Goal: Task Accomplishment & Management: Manage account settings

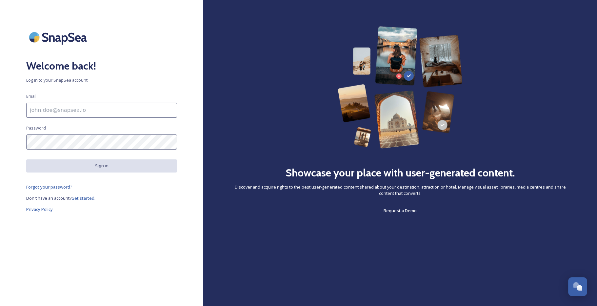
click at [85, 110] on input at bounding box center [101, 110] width 151 height 15
click at [75, 112] on input at bounding box center [101, 110] width 151 height 15
type input "[EMAIL_ADDRESS][DOMAIN_NAME]"
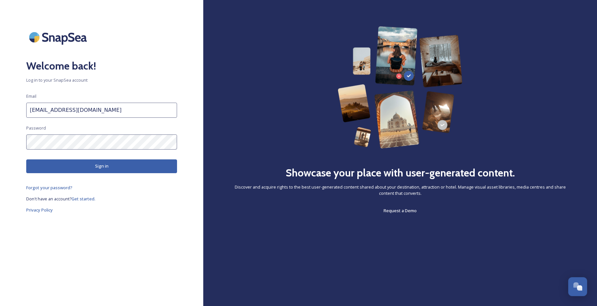
click at [83, 167] on button "Sign in" at bounding box center [101, 165] width 151 height 13
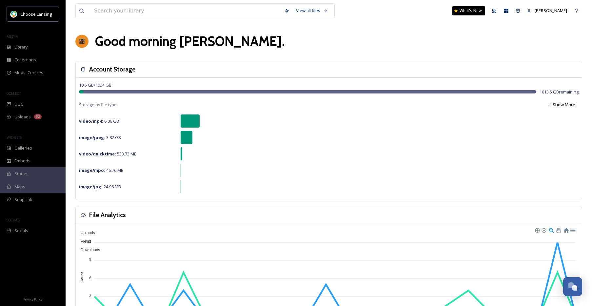
click at [367, 39] on div "Good morning [PERSON_NAME] ." at bounding box center [328, 41] width 507 height 20
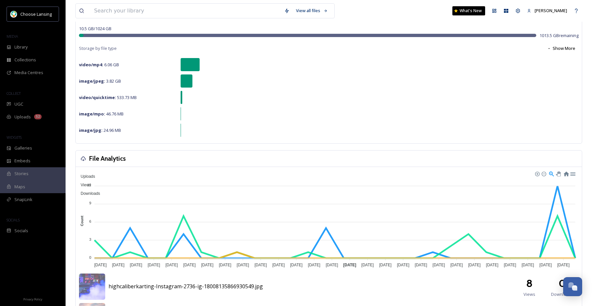
scroll to position [48, 0]
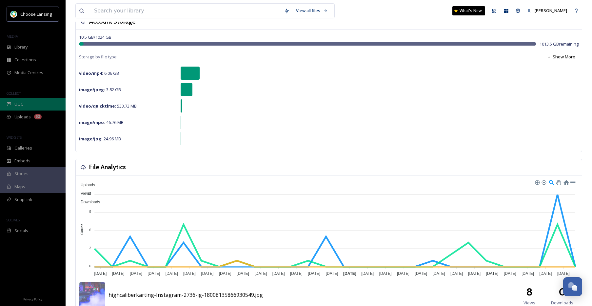
click at [29, 106] on div "UGC" at bounding box center [33, 104] width 66 height 13
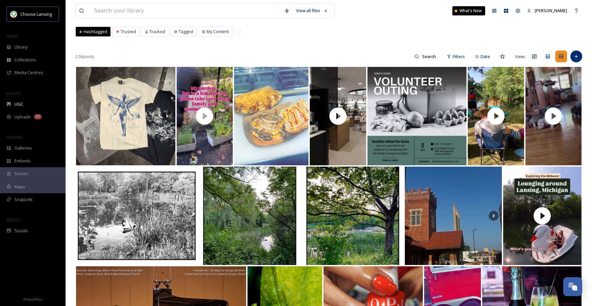
scroll to position [35, 0]
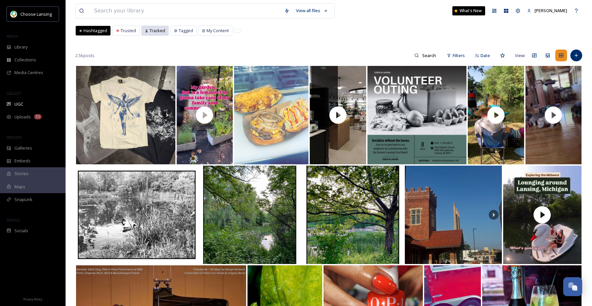
click at [158, 33] on span "Tracked" at bounding box center [158, 31] width 16 height 6
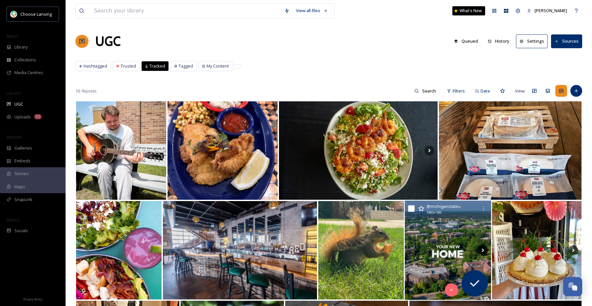
click at [484, 250] on icon at bounding box center [483, 250] width 10 height 10
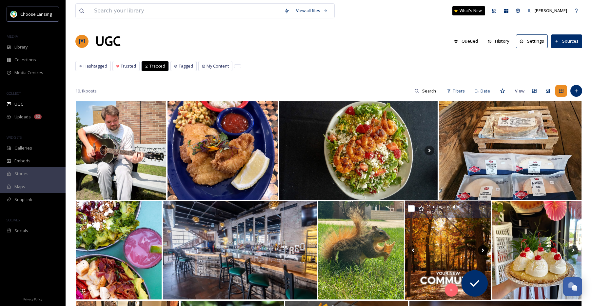
click at [482, 252] on icon at bounding box center [483, 250] width 10 height 10
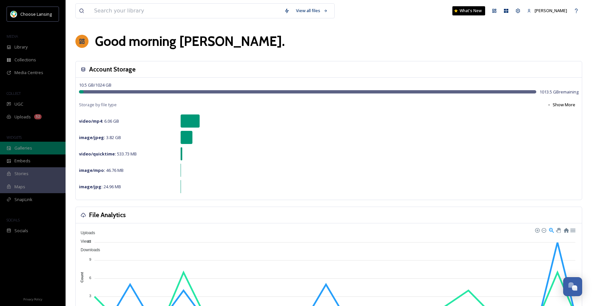
click at [29, 150] on span "Galleries" at bounding box center [23, 148] width 18 height 6
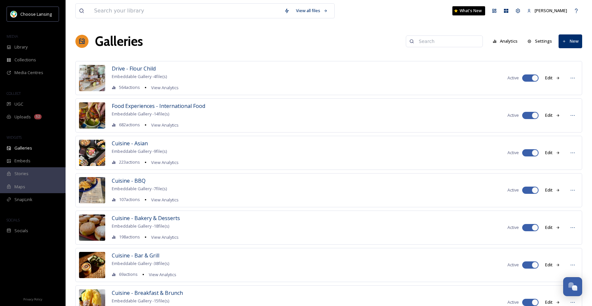
click at [444, 41] on input at bounding box center [448, 41] width 64 height 13
type input "family"
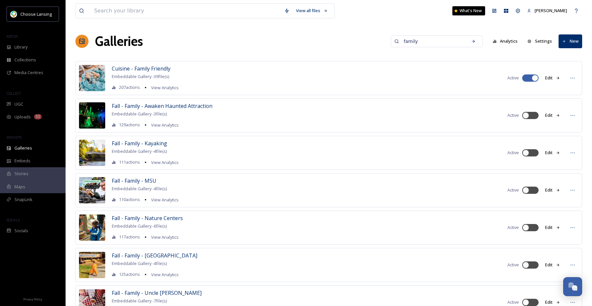
click at [552, 115] on button "Edit" at bounding box center [553, 115] width 22 height 13
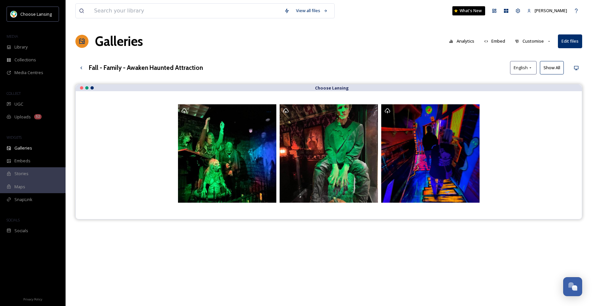
click at [530, 41] on button "Customise" at bounding box center [533, 41] width 43 height 13
click at [531, 54] on div "Layout" at bounding box center [535, 56] width 46 height 13
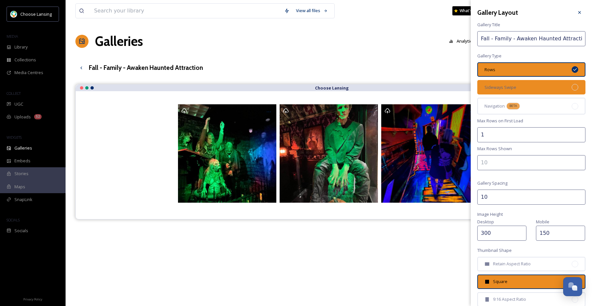
drag, startPoint x: 553, startPoint y: 89, endPoint x: 573, endPoint y: 85, distance: 20.6
click at [553, 89] on div "Sideways Swipe" at bounding box center [531, 87] width 108 height 14
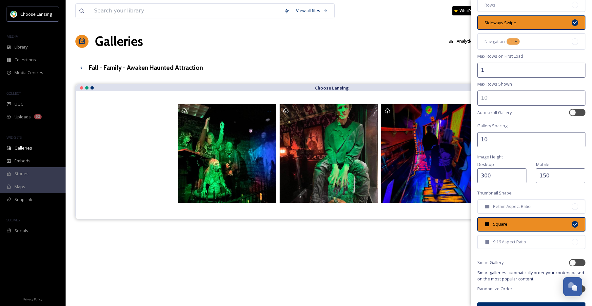
scroll to position [81, 0]
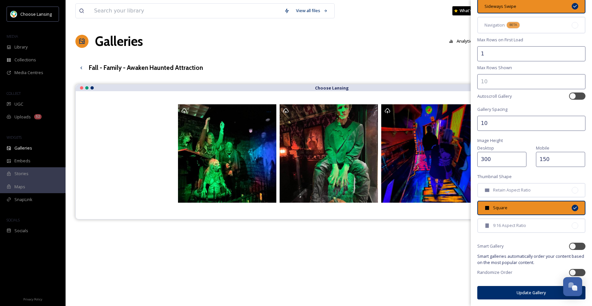
click at [487, 160] on input "300" at bounding box center [501, 159] width 49 height 15
type input "350"
click at [509, 291] on button "Update Gallery" at bounding box center [531, 292] width 108 height 13
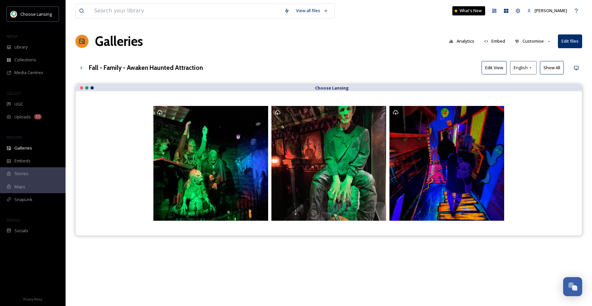
click at [537, 42] on button "Customise" at bounding box center [533, 41] width 43 height 13
click at [308, 52] on div "View all files What's New Valeri Gill Galleries Analytics Embed Customise Layou…" at bounding box center [329, 200] width 527 height 400
click at [81, 69] on icon at bounding box center [81, 67] width 5 height 5
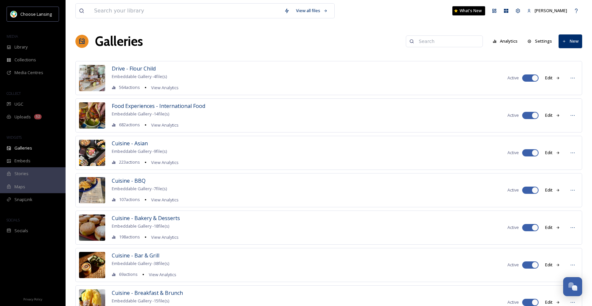
drag, startPoint x: 442, startPoint y: 42, endPoint x: 433, endPoint y: 41, distance: 8.9
click at [442, 42] on input at bounding box center [448, 41] width 64 height 13
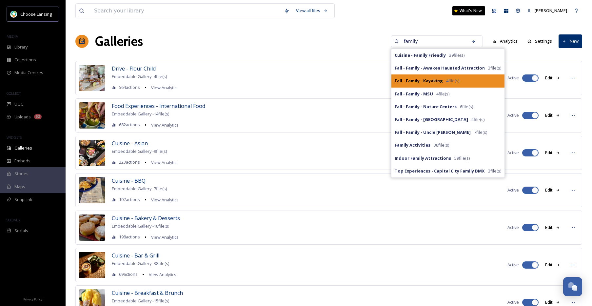
type input "family"
click at [443, 78] on strong "Fall - Family - Kayaking" at bounding box center [419, 81] width 48 height 6
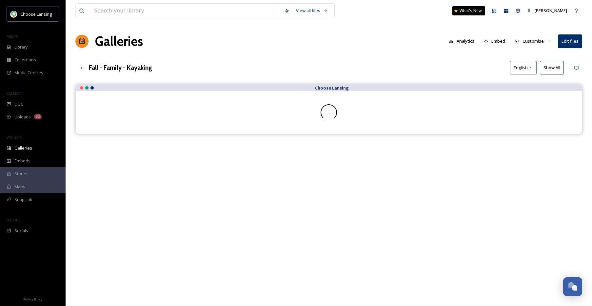
click at [526, 42] on button "Customise" at bounding box center [533, 41] width 43 height 13
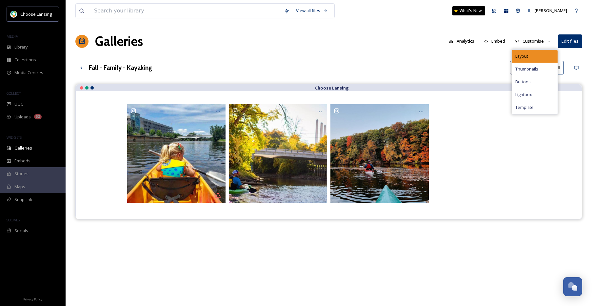
click at [527, 54] on span "Layout" at bounding box center [521, 56] width 13 height 6
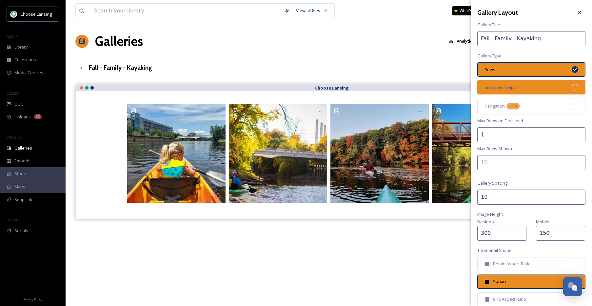
click at [537, 83] on div "Sideways Swipe" at bounding box center [531, 87] width 108 height 14
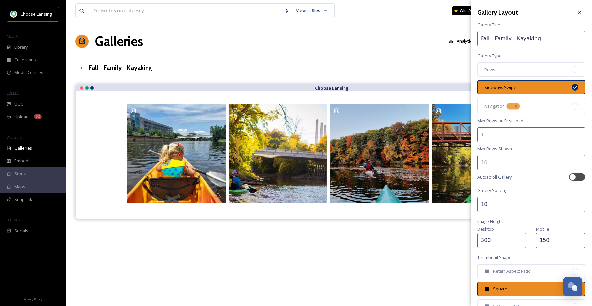
click at [487, 238] on input "300" at bounding box center [501, 240] width 49 height 15
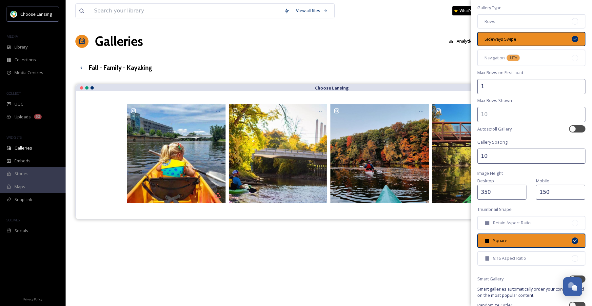
scroll to position [81, 0]
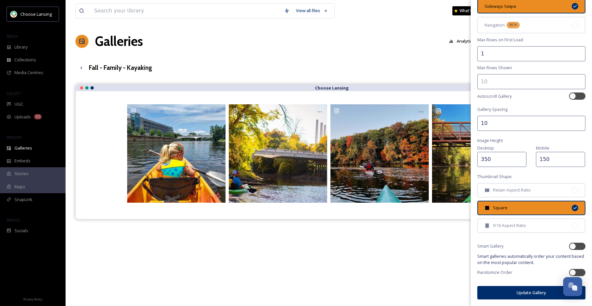
type input "350"
click at [494, 292] on button "Update Gallery" at bounding box center [531, 292] width 108 height 13
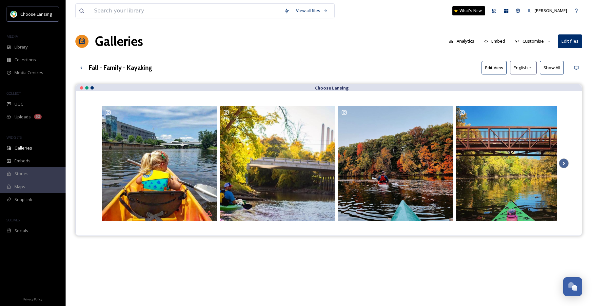
click at [564, 164] on icon at bounding box center [564, 163] width 2 height 3
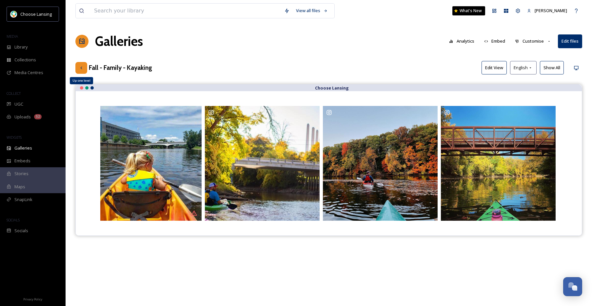
click at [80, 69] on icon at bounding box center [81, 67] width 5 height 5
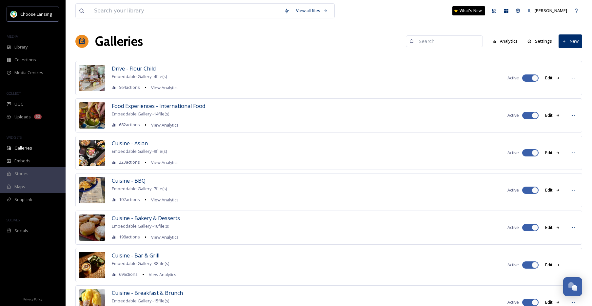
click at [448, 43] on input at bounding box center [448, 41] width 64 height 13
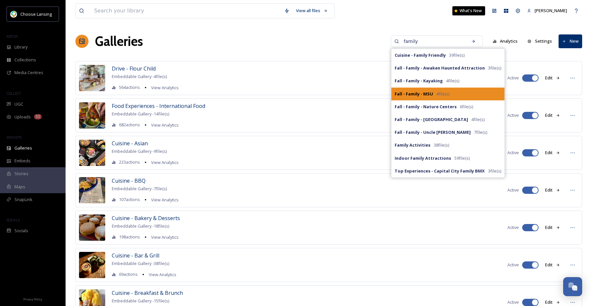
type input "family"
click at [430, 93] on strong "Fall - Family - MSU" at bounding box center [414, 94] width 38 height 6
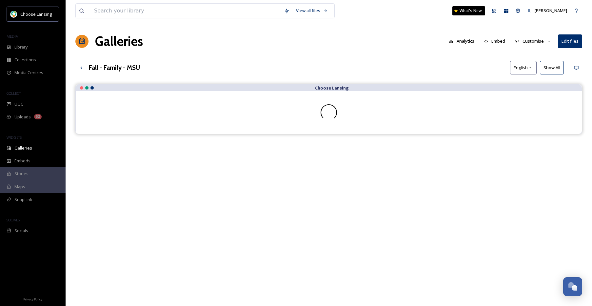
click at [534, 41] on button "Customise" at bounding box center [533, 41] width 43 height 13
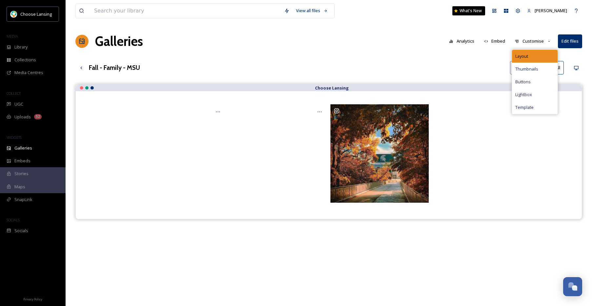
click at [531, 53] on div "Layout" at bounding box center [535, 56] width 46 height 13
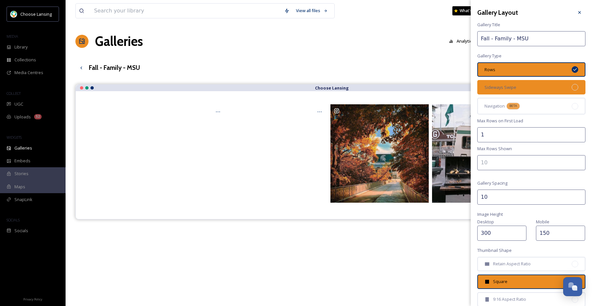
click at [557, 87] on div "Sideways Swipe" at bounding box center [531, 87] width 108 height 14
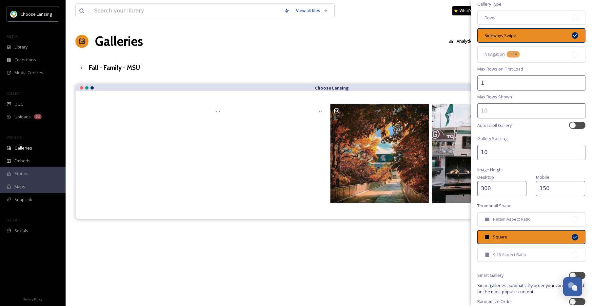
scroll to position [58, 0]
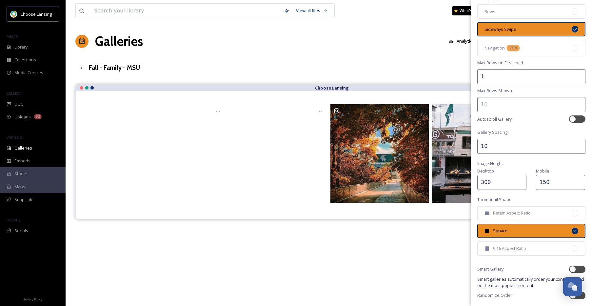
click at [486, 180] on input "300" at bounding box center [501, 182] width 49 height 15
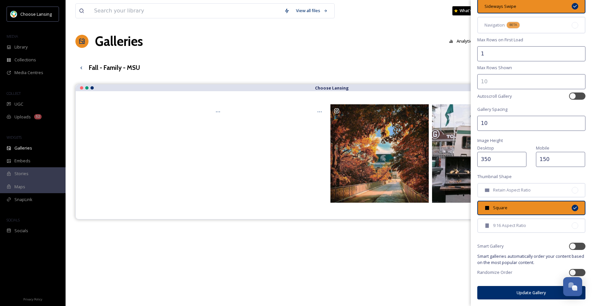
type input "350"
click at [508, 291] on button "Update Gallery" at bounding box center [531, 292] width 108 height 13
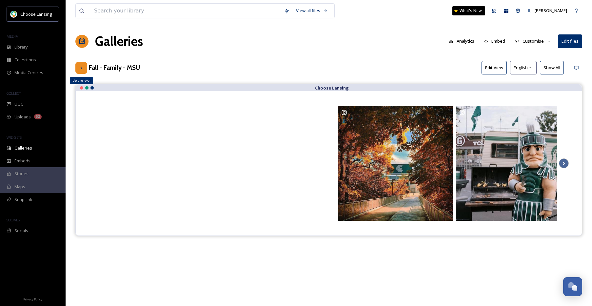
click at [81, 68] on icon at bounding box center [81, 67] width 5 height 5
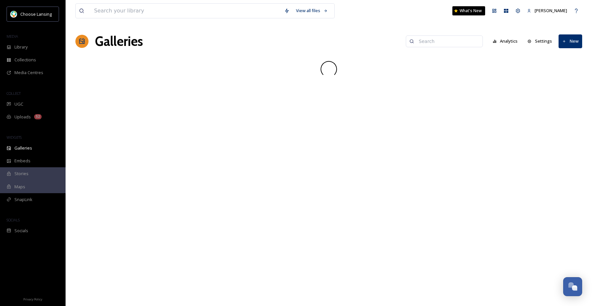
click at [439, 41] on input at bounding box center [448, 41] width 64 height 13
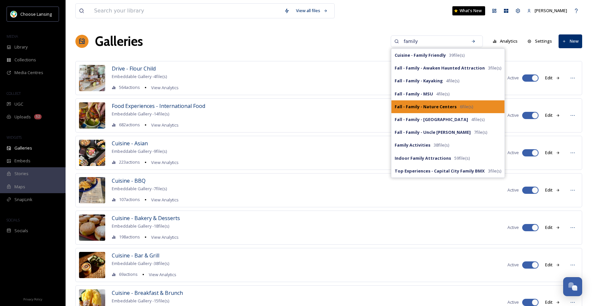
type input "family"
click at [427, 106] on strong "Fall - Family - Nature Centers" at bounding box center [426, 107] width 62 height 6
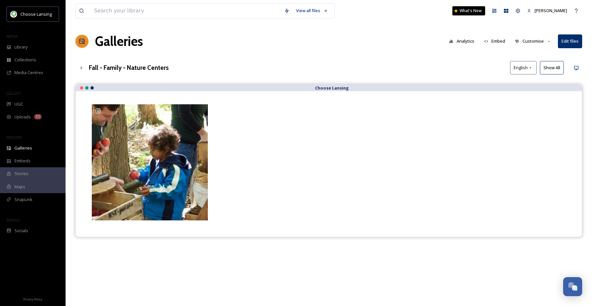
click at [535, 43] on button "Customise" at bounding box center [533, 41] width 43 height 13
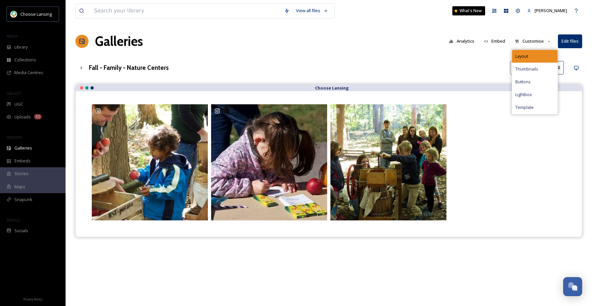
click at [528, 53] on span "Layout" at bounding box center [521, 56] width 13 height 6
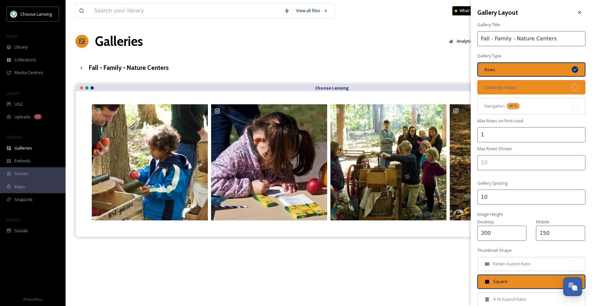
click at [537, 84] on div "Sideways Swipe" at bounding box center [531, 87] width 108 height 14
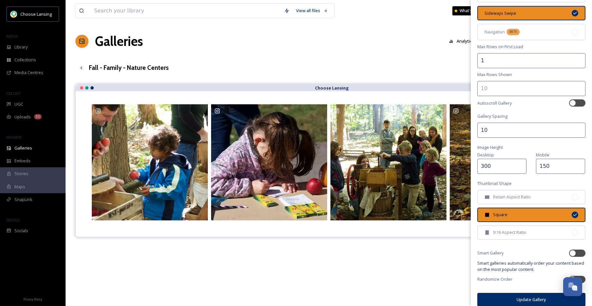
scroll to position [81, 0]
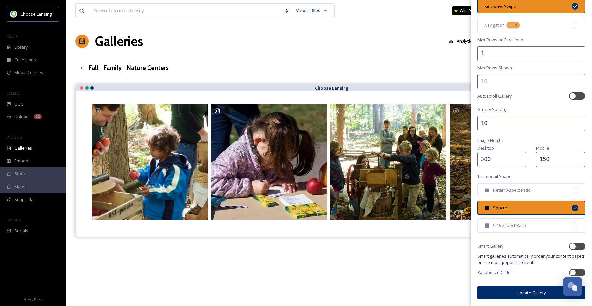
click at [488, 159] on input "300" at bounding box center [501, 159] width 49 height 15
type input "350"
click at [503, 293] on button "Update Gallery" at bounding box center [531, 292] width 108 height 13
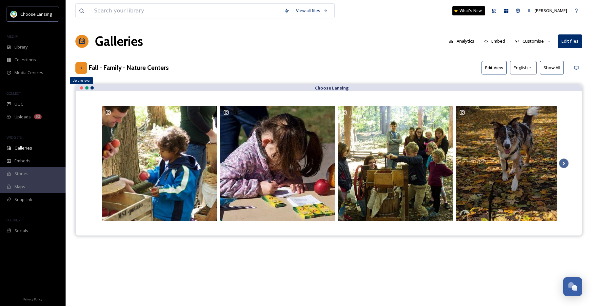
click at [80, 69] on icon at bounding box center [81, 67] width 5 height 5
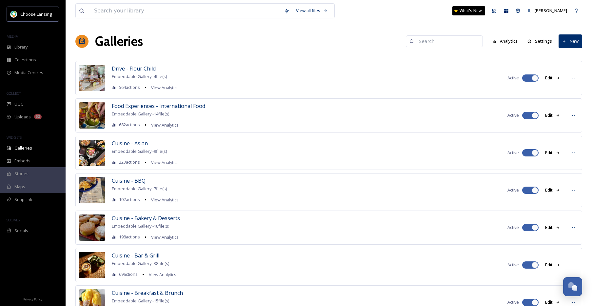
click at [430, 42] on input at bounding box center [448, 41] width 64 height 13
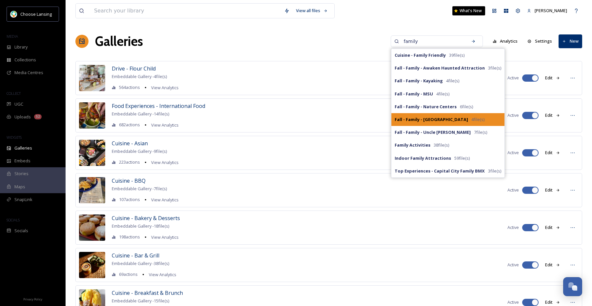
type input "family"
click at [442, 119] on strong "Fall - Family - Potter Park Zoo" at bounding box center [431, 119] width 73 height 6
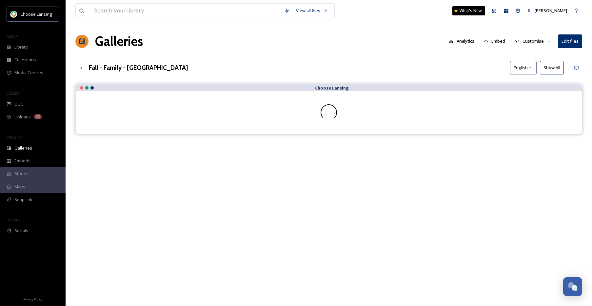
click at [534, 42] on button "Customise" at bounding box center [533, 41] width 43 height 13
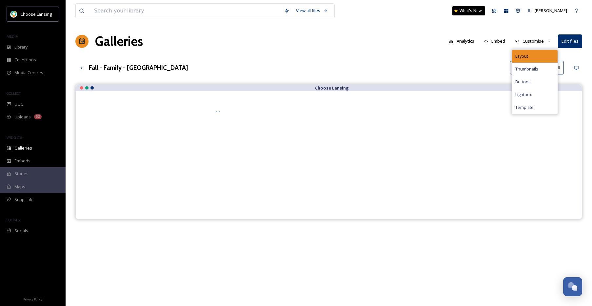
click at [526, 56] on span "Layout" at bounding box center [521, 56] width 13 height 6
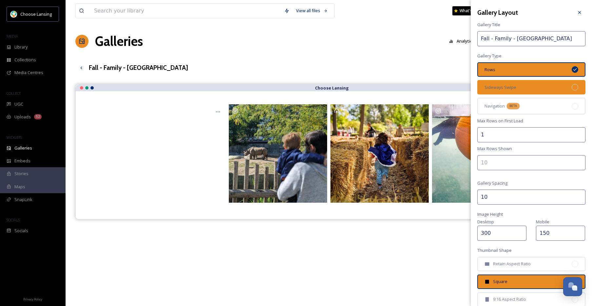
drag, startPoint x: 534, startPoint y: 90, endPoint x: 561, endPoint y: 90, distance: 27.5
click at [534, 90] on div "Sideways Swipe" at bounding box center [531, 87] width 108 height 14
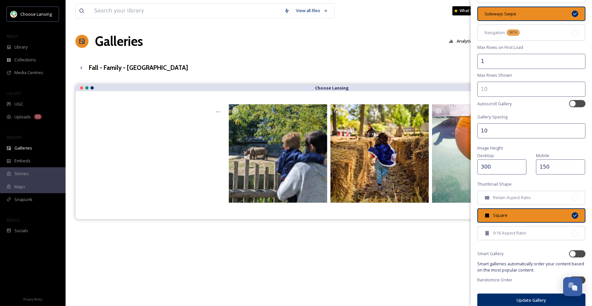
scroll to position [81, 0]
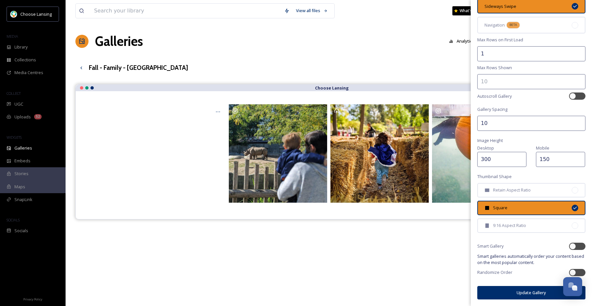
click at [487, 158] on input "300" at bounding box center [501, 159] width 49 height 15
type input "350"
drag, startPoint x: 586, startPoint y: 71, endPoint x: 589, endPoint y: 42, distance: 29.0
click at [589, 36] on div "Gallery Layout Gallery Title Fall - Family - Potter Park Zoo Gallery Type Rows …" at bounding box center [531, 153] width 121 height 306
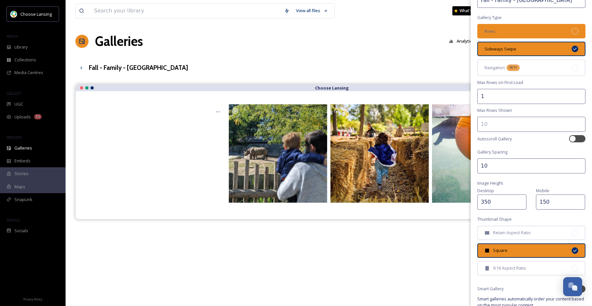
scroll to position [38, 0]
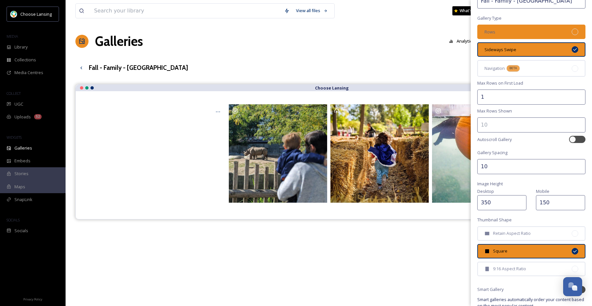
click at [551, 34] on div "Rows" at bounding box center [531, 32] width 108 height 14
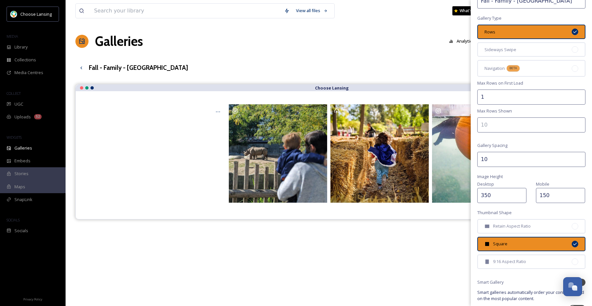
scroll to position [74, 0]
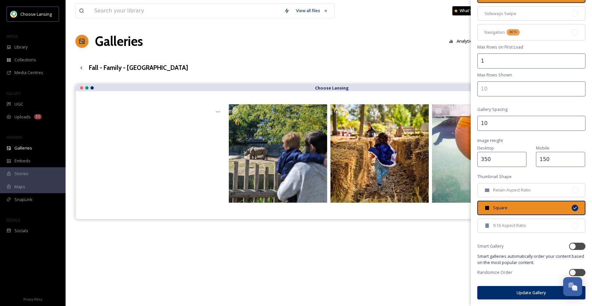
click at [501, 292] on button "Update Gallery" at bounding box center [531, 292] width 108 height 13
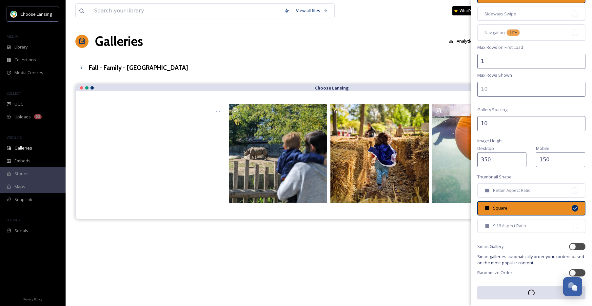
scroll to position [73, 0]
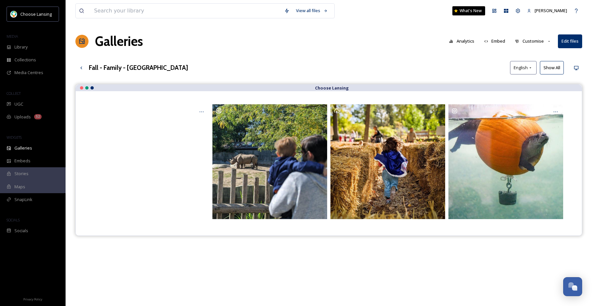
click at [550, 68] on button "Show All" at bounding box center [552, 67] width 24 height 13
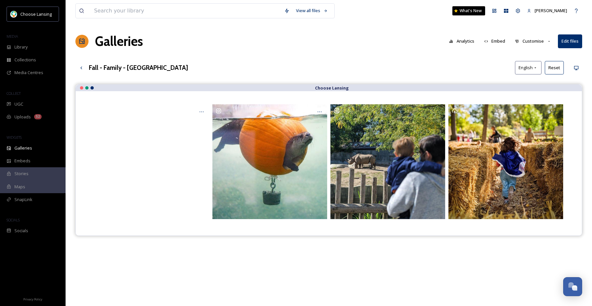
click at [531, 43] on button "Customise" at bounding box center [533, 41] width 43 height 13
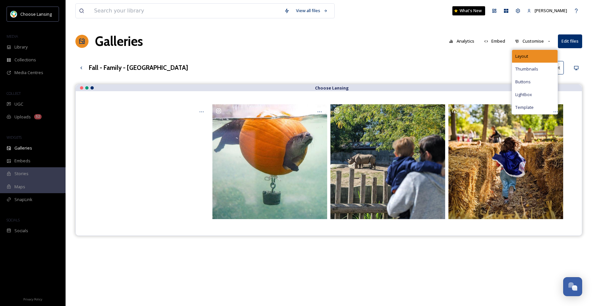
click at [534, 56] on div "Layout" at bounding box center [535, 56] width 46 height 13
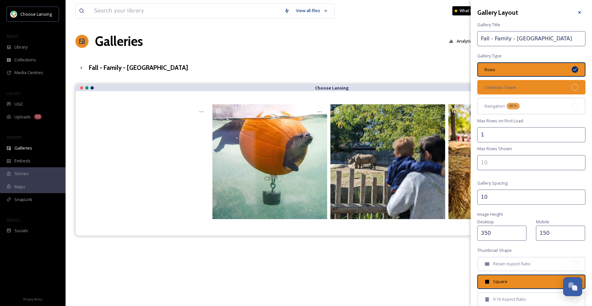
click at [551, 87] on div "Sideways Swipe" at bounding box center [531, 87] width 108 height 14
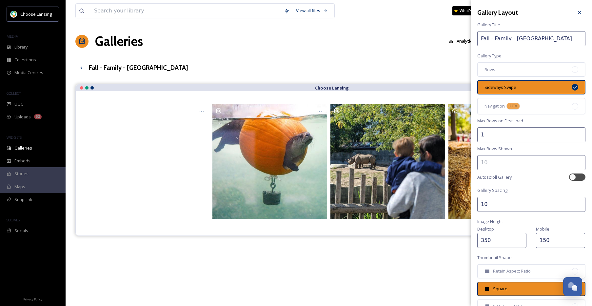
scroll to position [81, 0]
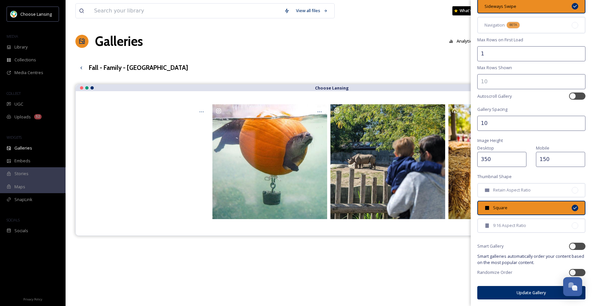
click at [512, 290] on button "Update Gallery" at bounding box center [531, 292] width 108 height 13
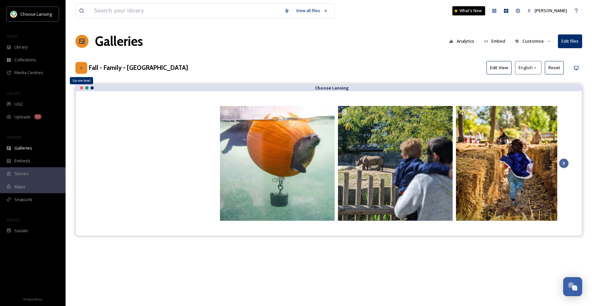
click at [79, 69] on icon at bounding box center [81, 67] width 5 height 5
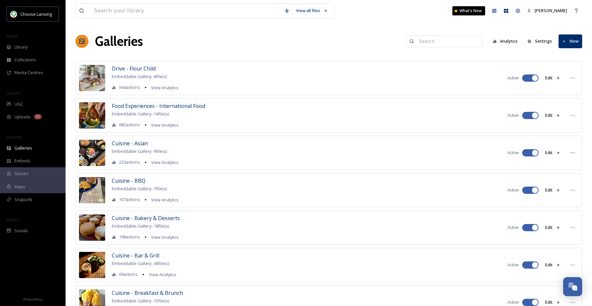
click at [429, 40] on input at bounding box center [448, 41] width 64 height 13
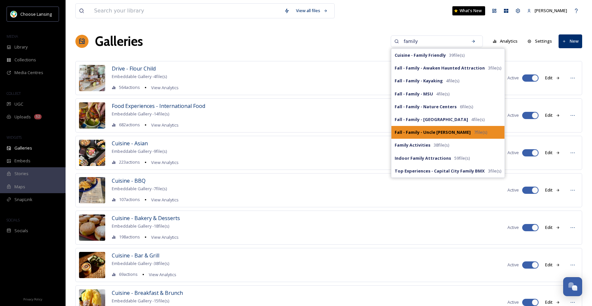
type input "family"
click at [447, 131] on strong "Fall - Family - Uncle Johns" at bounding box center [433, 132] width 76 height 6
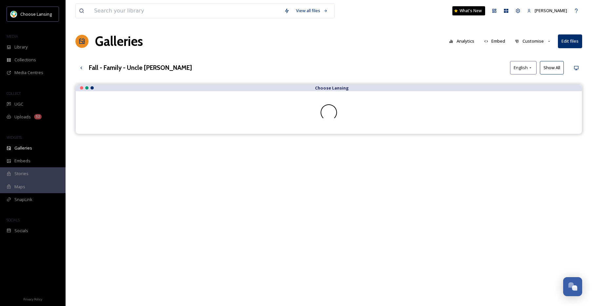
drag, startPoint x: 532, startPoint y: 41, endPoint x: 535, endPoint y: 45, distance: 5.0
click at [532, 41] on button "Customise" at bounding box center [533, 41] width 43 height 13
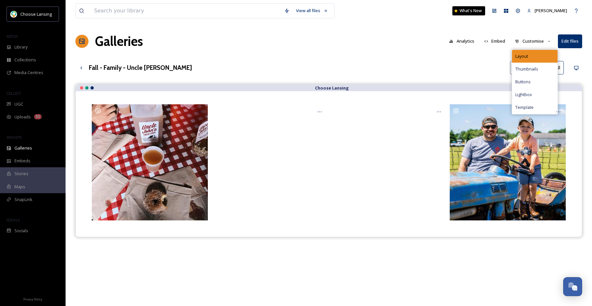
click at [528, 55] on span "Layout" at bounding box center [521, 56] width 13 height 6
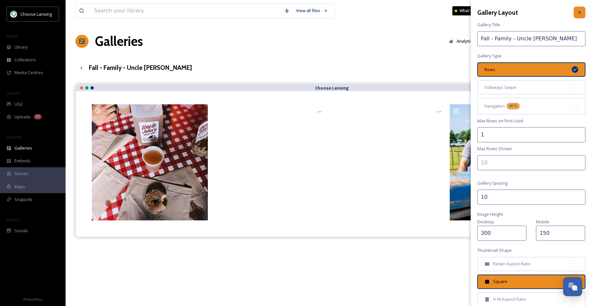
click at [574, 16] on div at bounding box center [580, 13] width 12 height 12
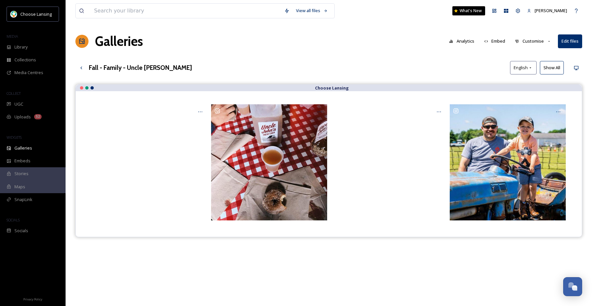
click at [532, 43] on button "Customise" at bounding box center [533, 41] width 43 height 13
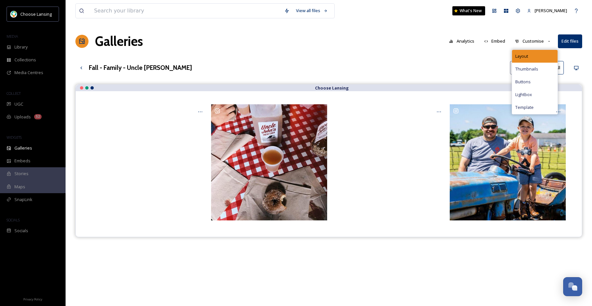
click at [530, 54] on div "Layout" at bounding box center [535, 56] width 46 height 13
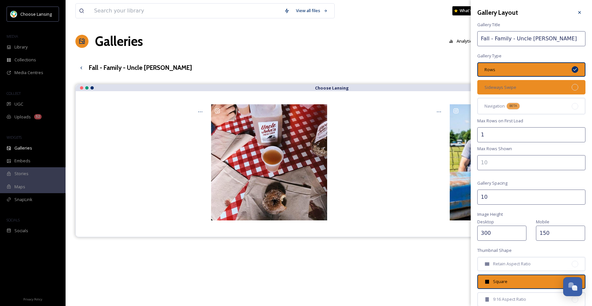
click at [564, 90] on div "Sideways Swipe" at bounding box center [531, 87] width 108 height 14
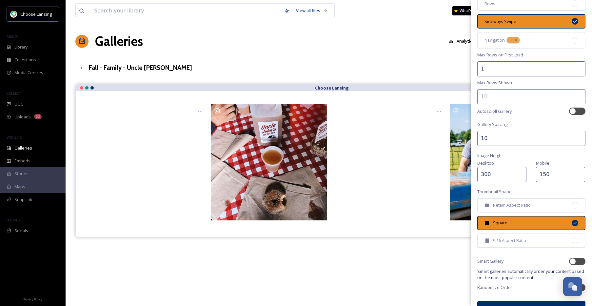
scroll to position [81, 0]
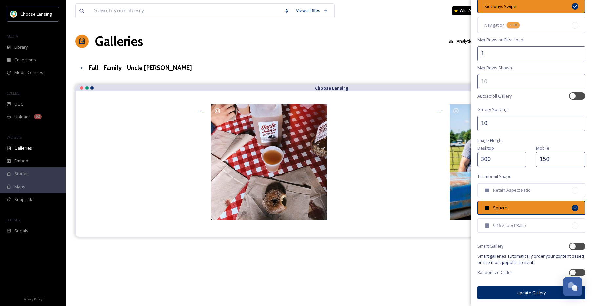
click at [488, 159] on input "300" at bounding box center [501, 159] width 49 height 15
type input "350"
drag, startPoint x: 510, startPoint y: 293, endPoint x: 497, endPoint y: 292, distance: 12.9
click at [510, 292] on button "Update Gallery" at bounding box center [531, 292] width 108 height 13
